Goal: Task Accomplishment & Management: Use online tool/utility

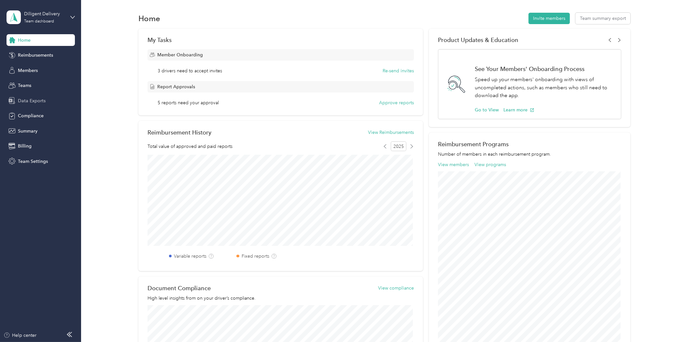
click at [25, 96] on div "Data Exports" at bounding box center [41, 101] width 68 height 12
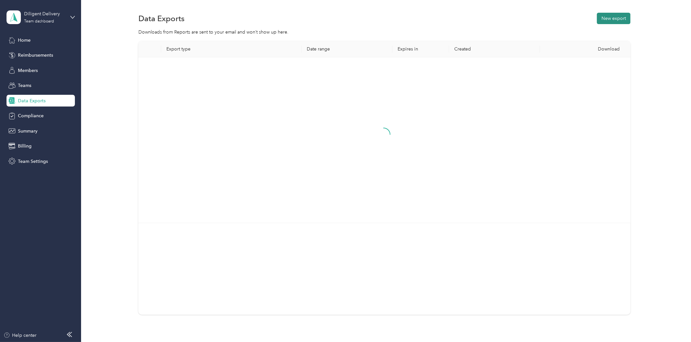
click at [618, 19] on button "New export" at bounding box center [614, 18] width 34 height 11
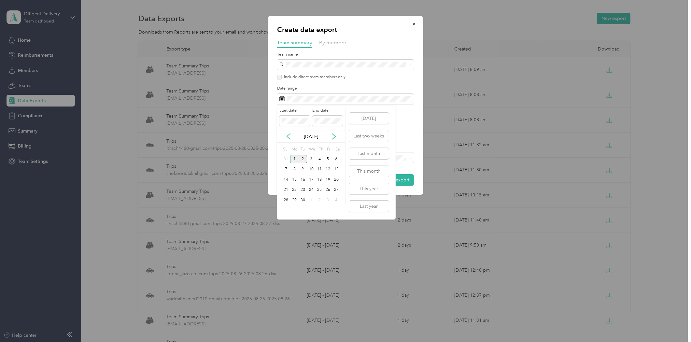
click at [294, 158] on div "1" at bounding box center [294, 159] width 8 height 8
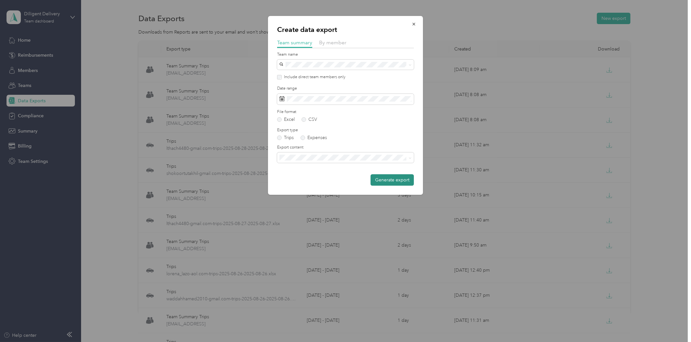
click at [391, 181] on button "Generate export" at bounding box center [391, 179] width 43 height 11
